Goal: Information Seeking & Learning: Learn about a topic

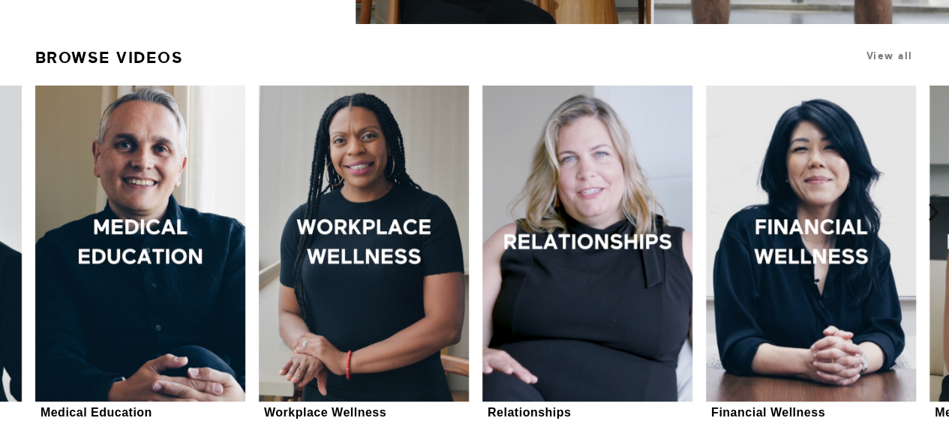
scroll to position [391, 0]
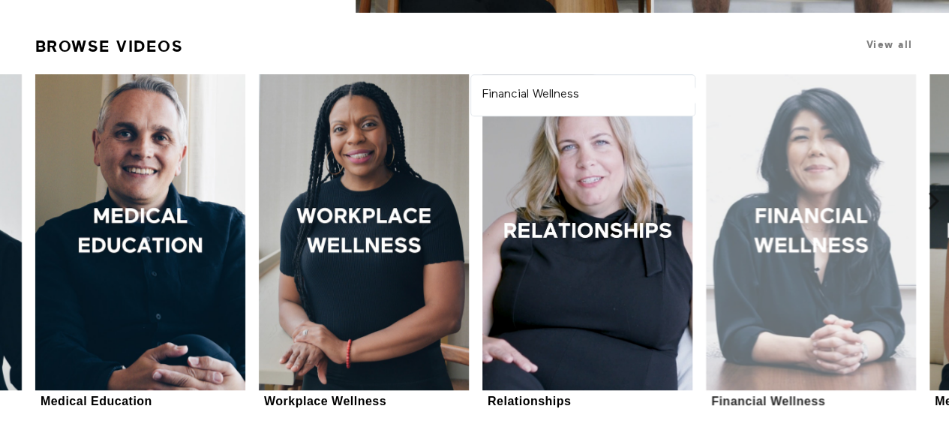
click at [780, 174] on div at bounding box center [811, 231] width 210 height 315
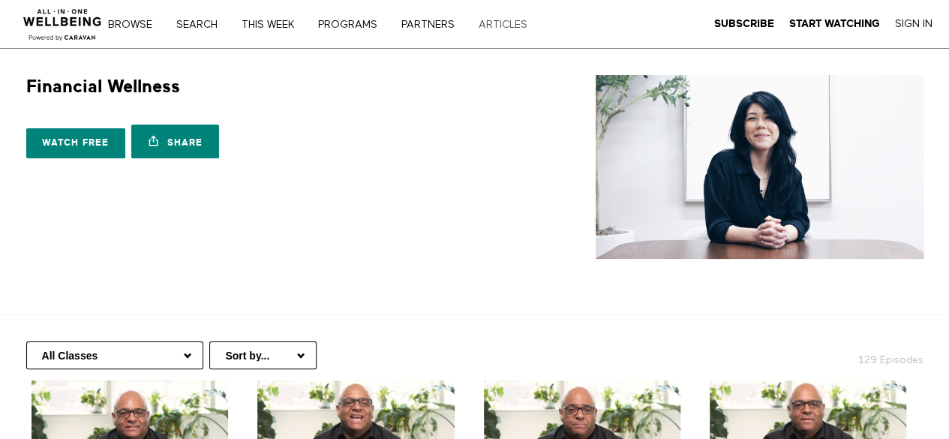
click at [493, 29] on link "ARTICLES" at bounding box center [508, 24] width 70 height 10
